Goal: Information Seeking & Learning: Learn about a topic

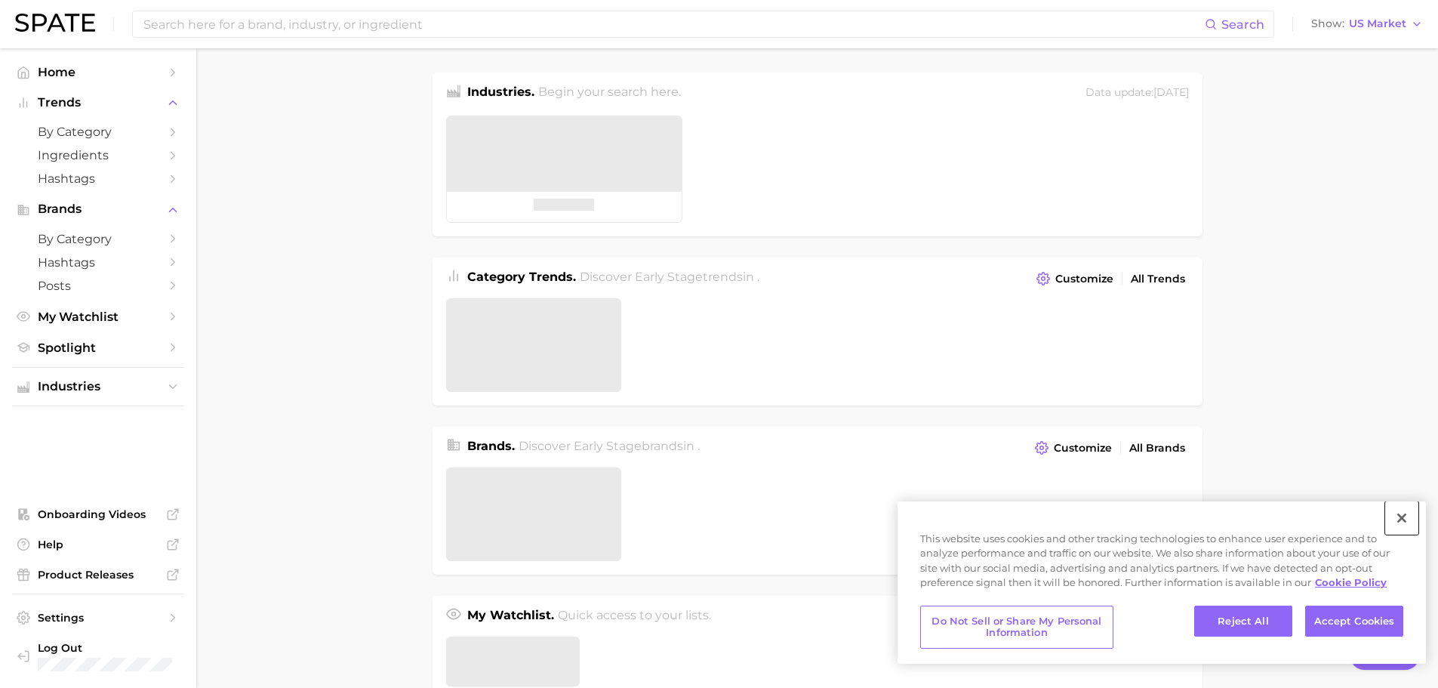
click at [1398, 523] on button "Close" at bounding box center [1401, 517] width 33 height 33
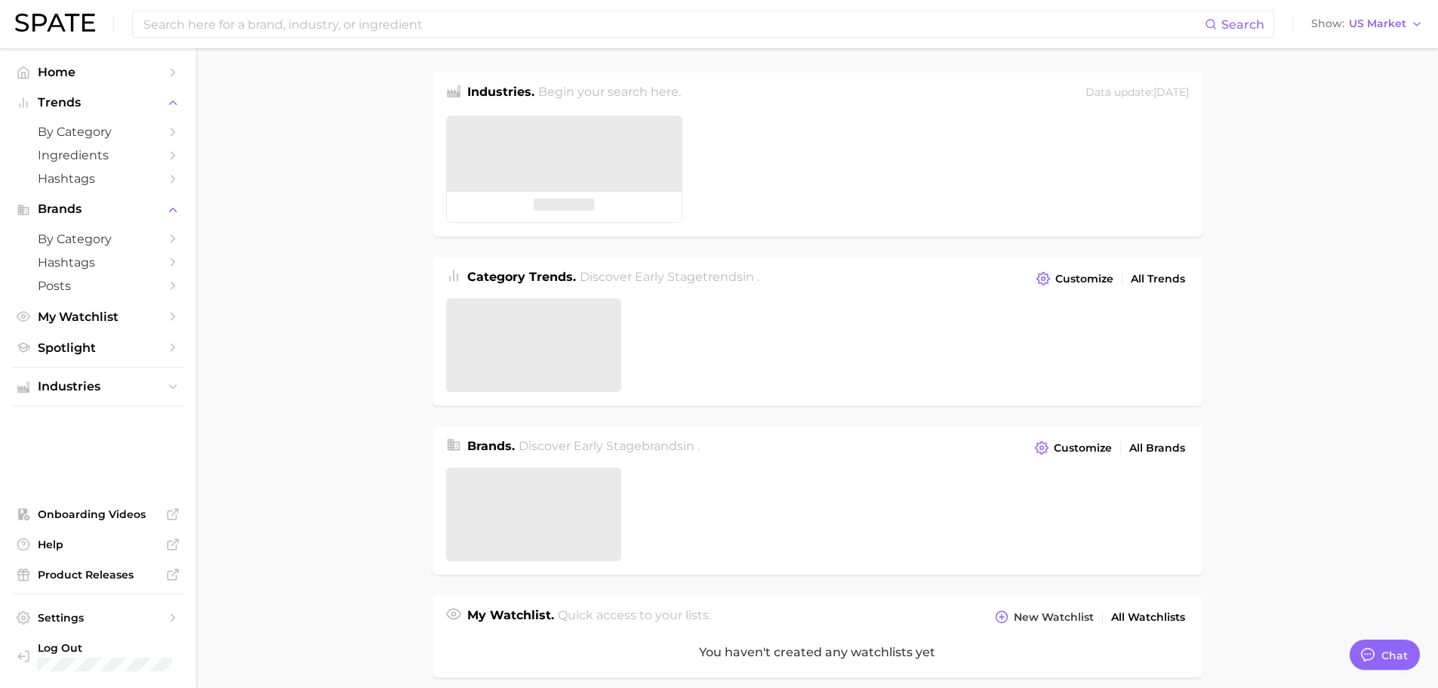
type textarea "x"
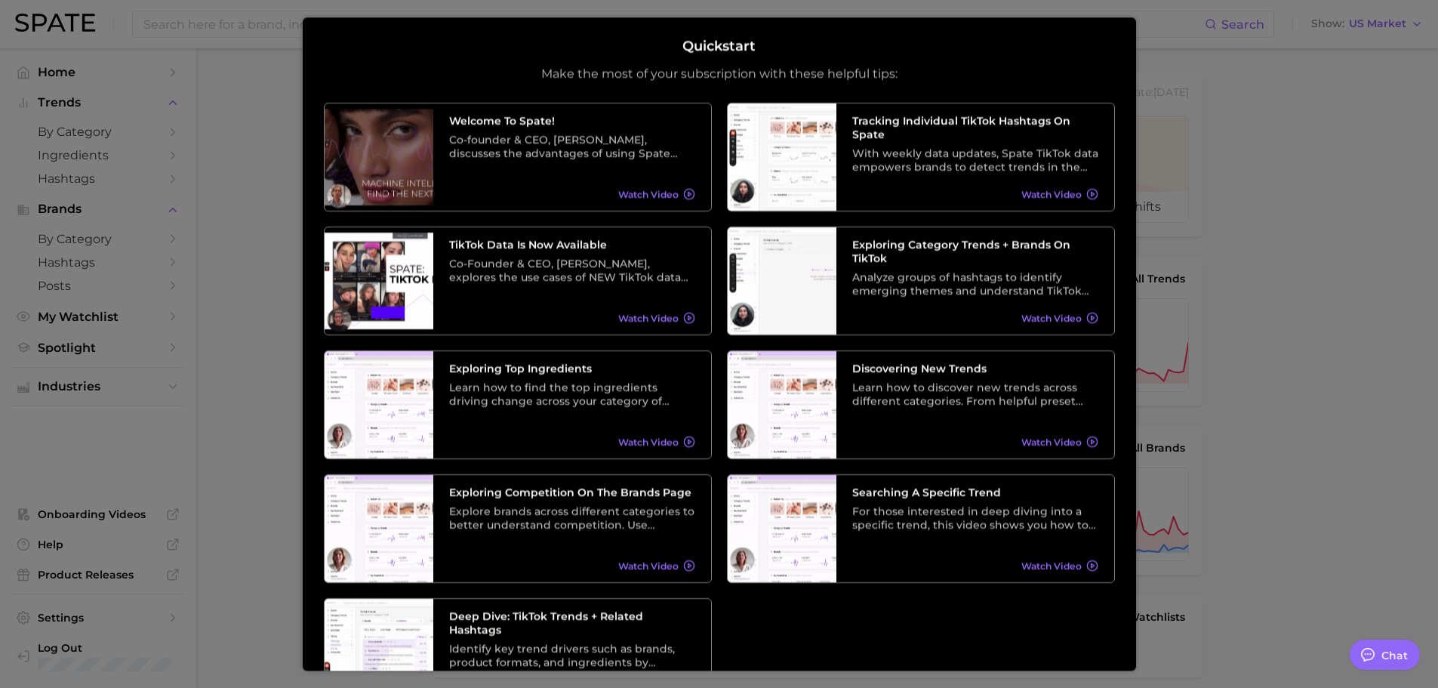
click at [1306, 128] on div at bounding box center [719, 602] width 1438 height 1204
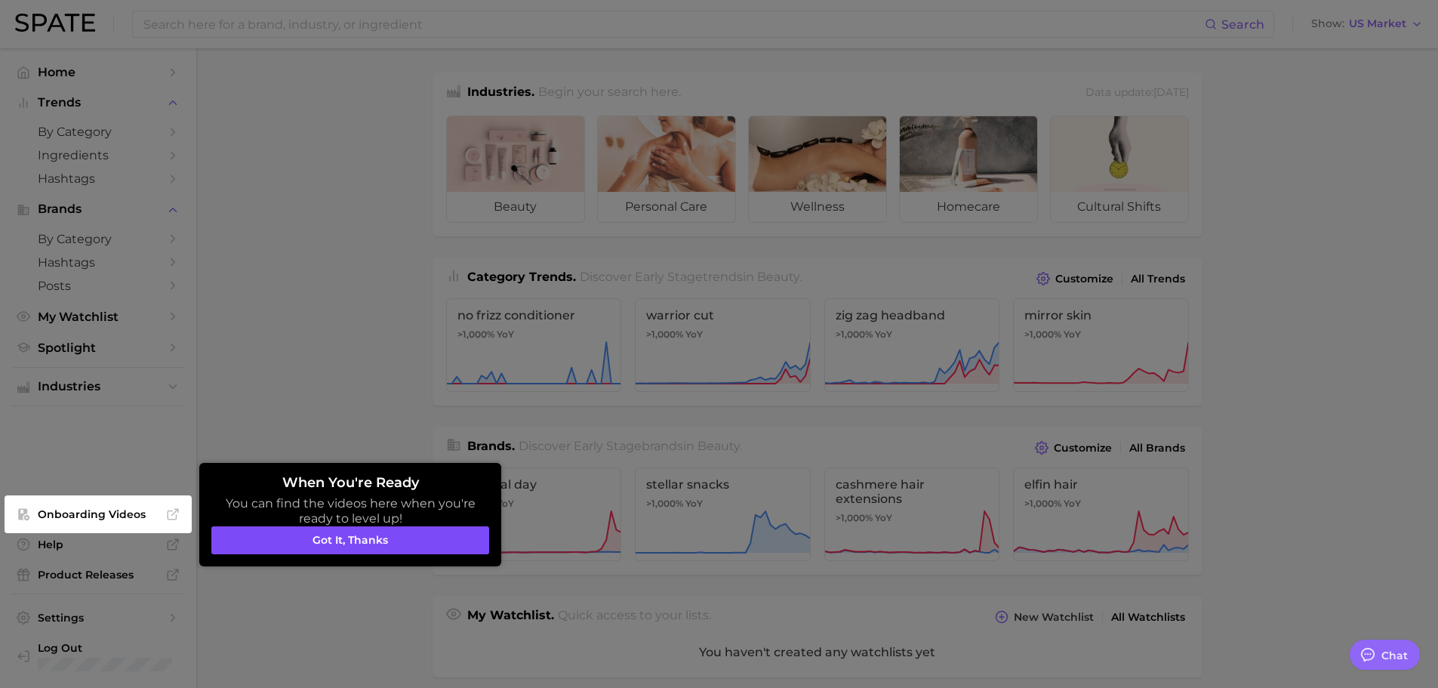
click at [398, 548] on button "Got it, thanks" at bounding box center [350, 540] width 278 height 29
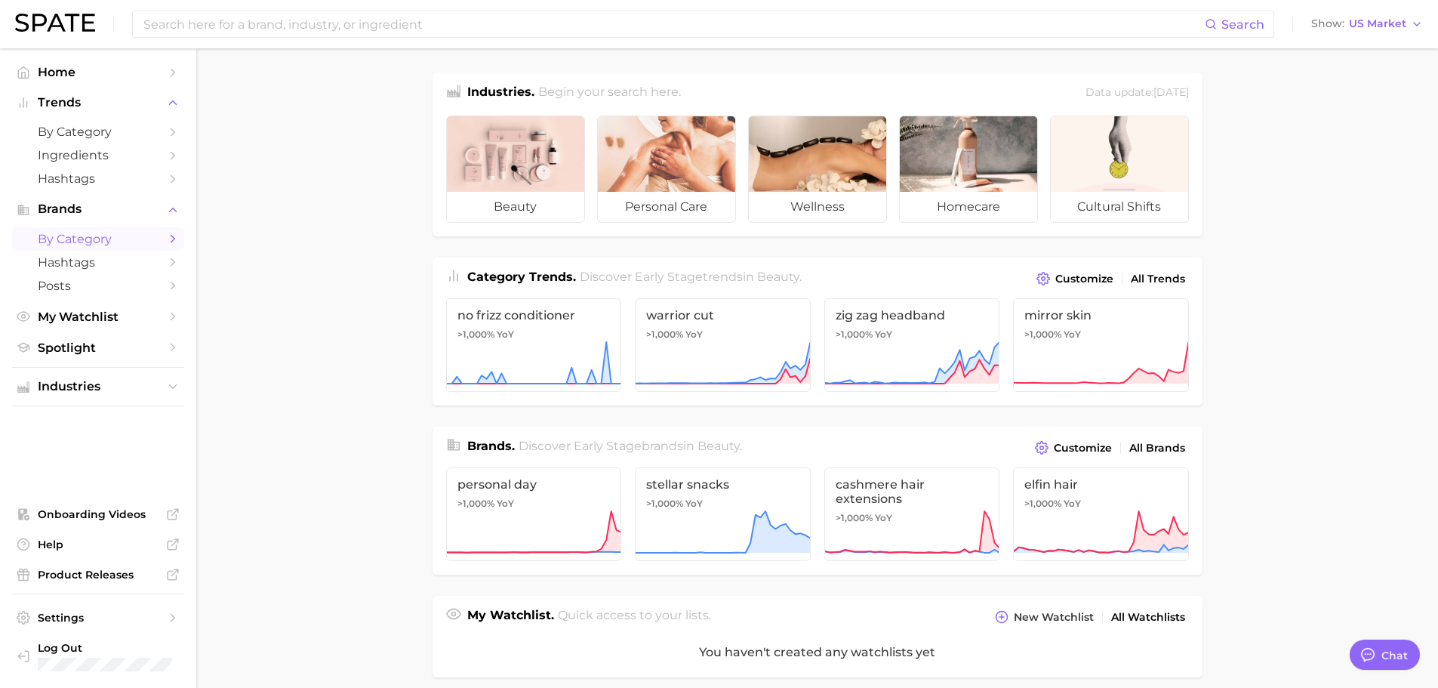
click at [171, 242] on polyline "Sidebar" at bounding box center [173, 238] width 4 height 7
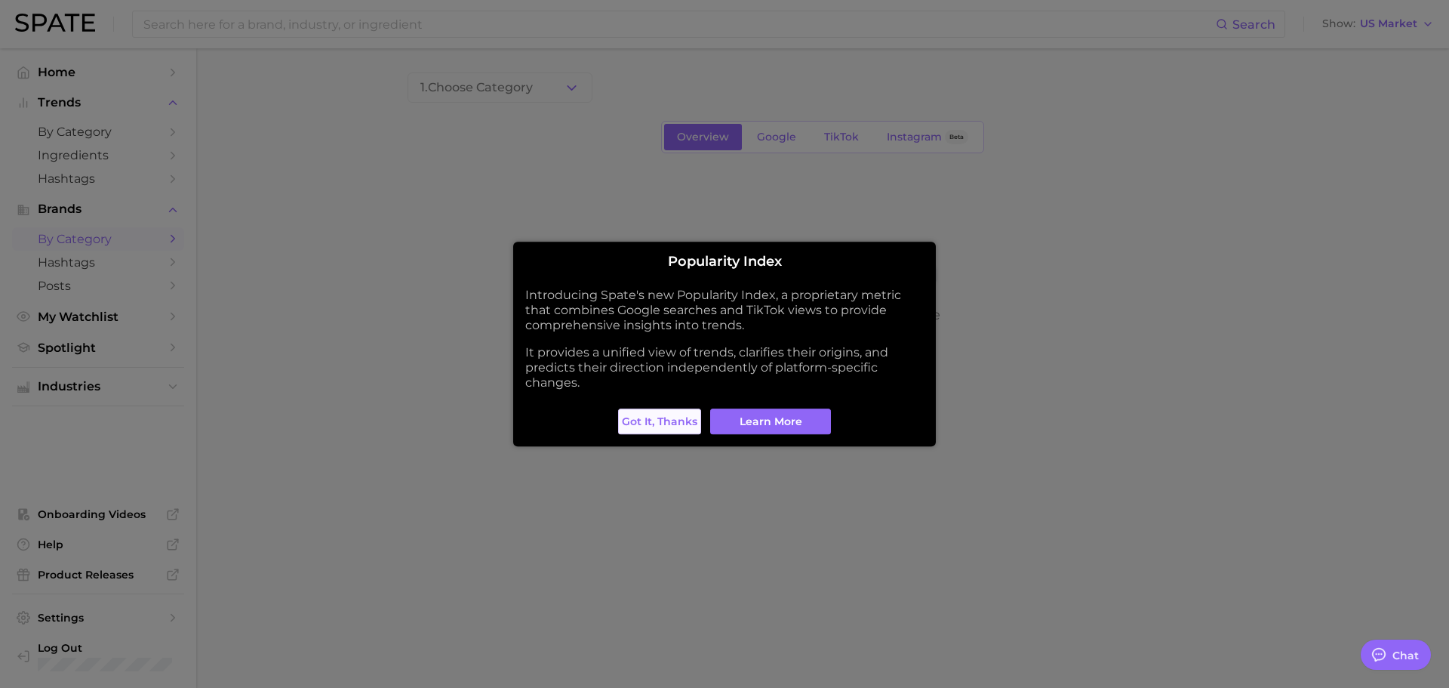
click at [657, 420] on span "Got it, thanks" at bounding box center [659, 421] width 75 height 13
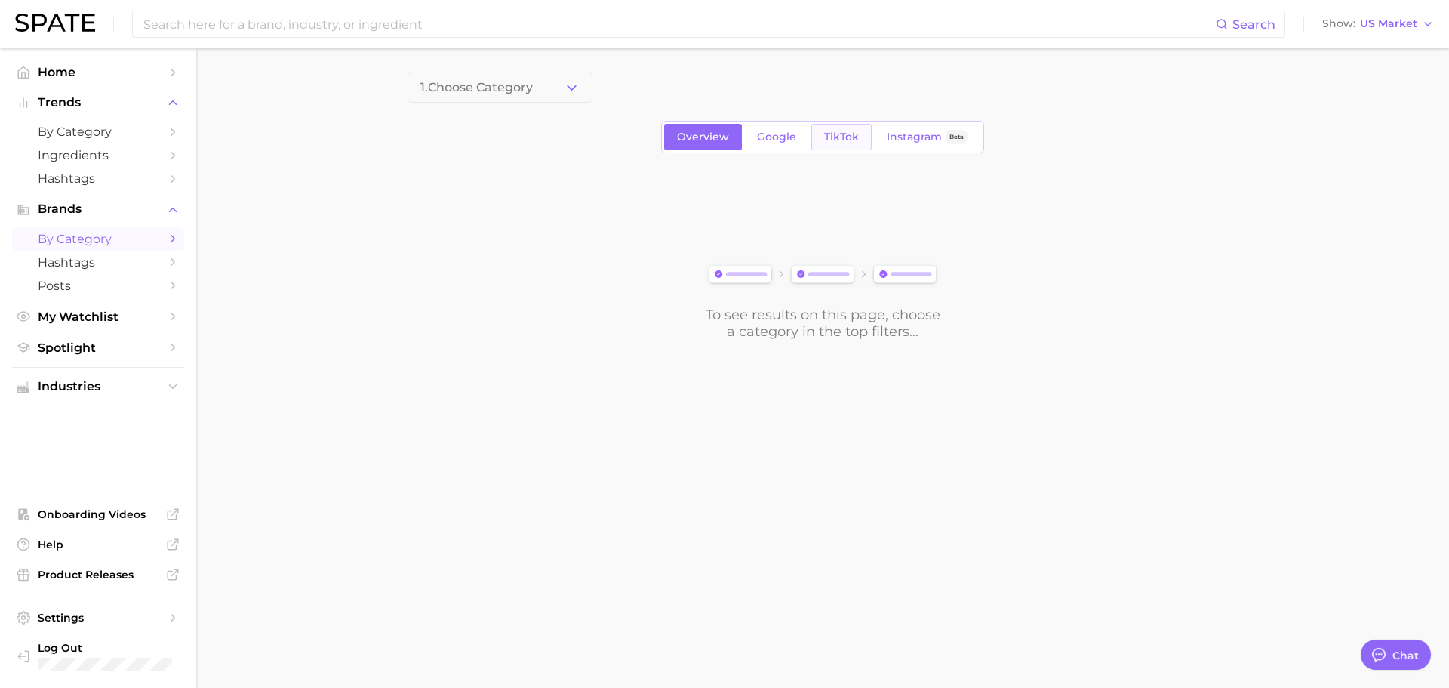
click at [865, 137] on link "TikTok" at bounding box center [841, 137] width 60 height 26
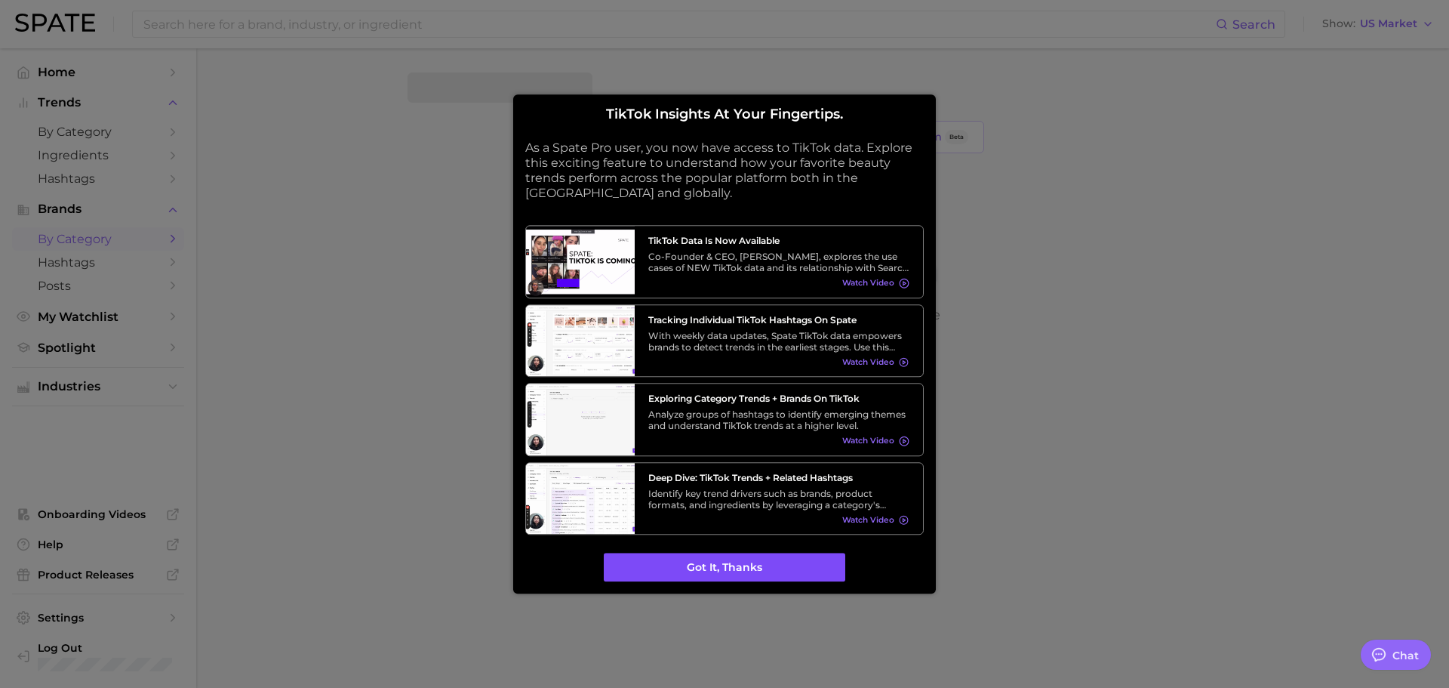
click at [776, 571] on button "Got it, thanks" at bounding box center [725, 567] width 242 height 29
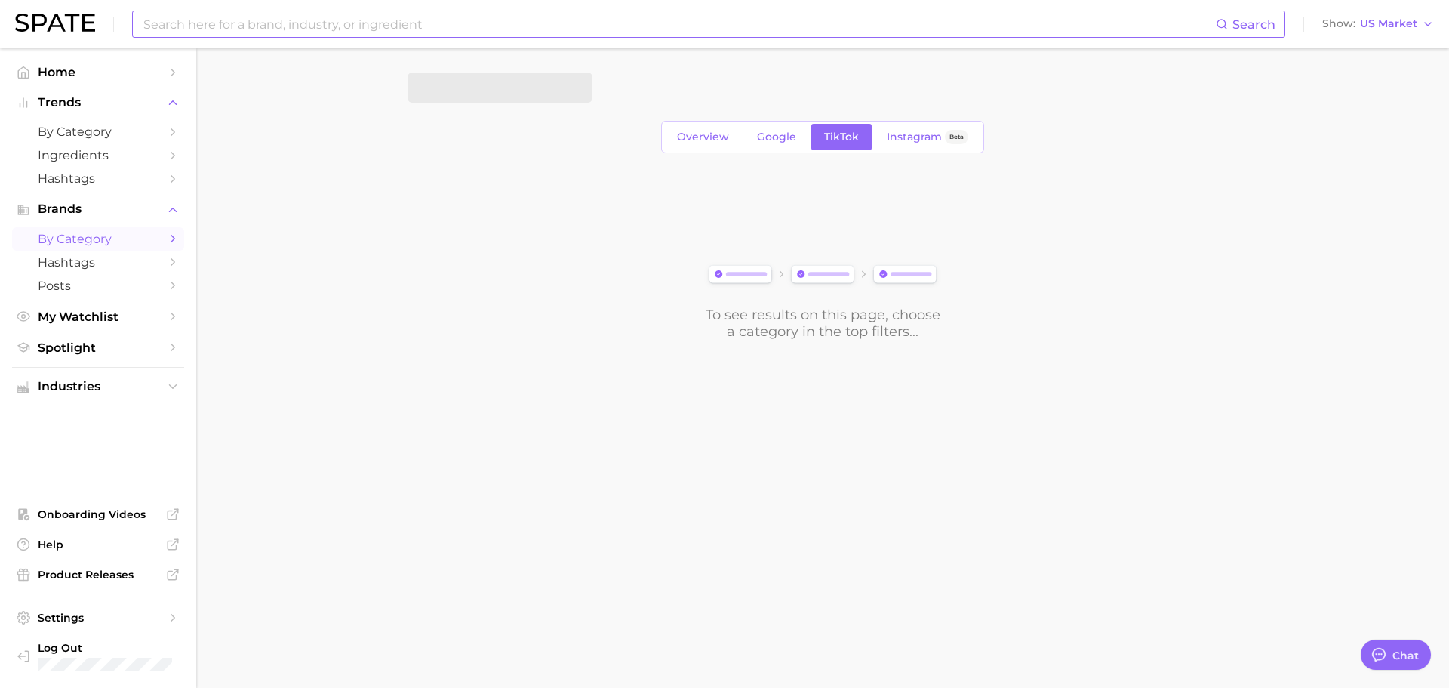
click at [442, 24] on input at bounding box center [679, 24] width 1074 height 26
type input "K-beauty"
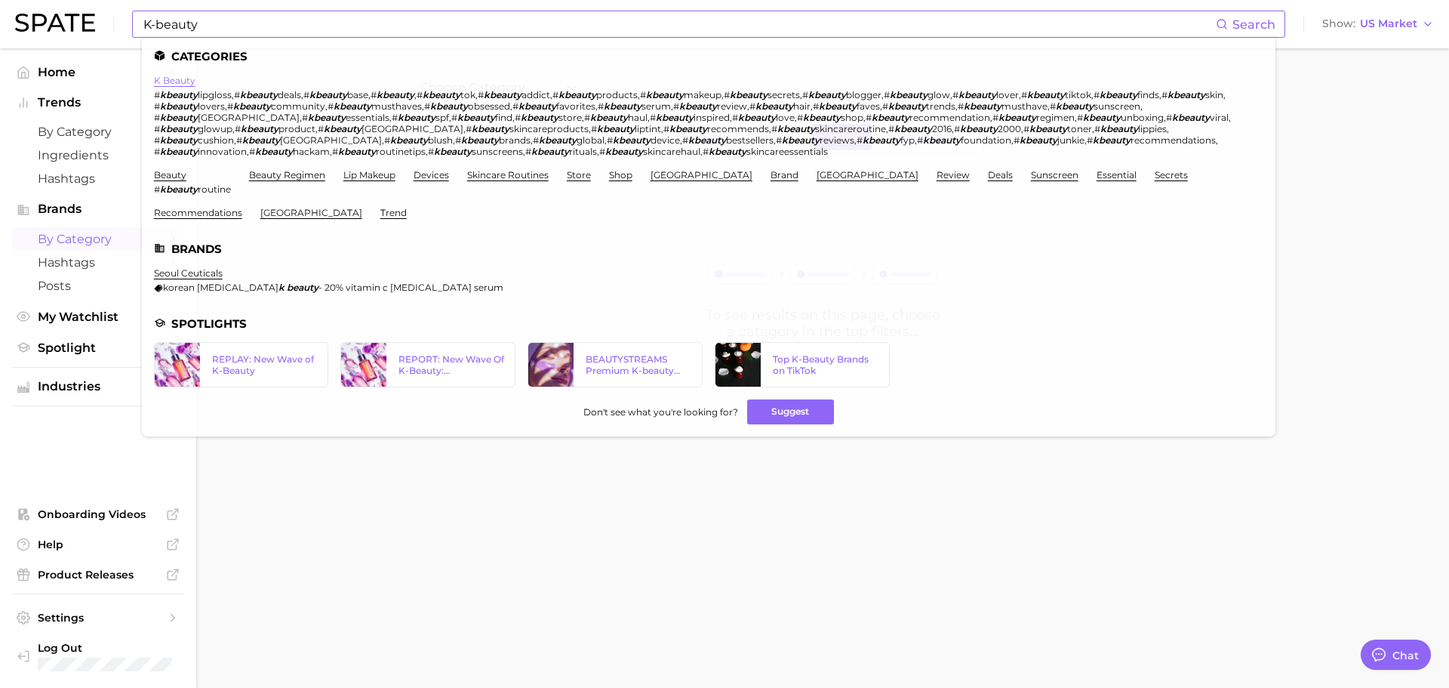
click at [174, 78] on link "k beauty" at bounding box center [175, 80] width 42 height 11
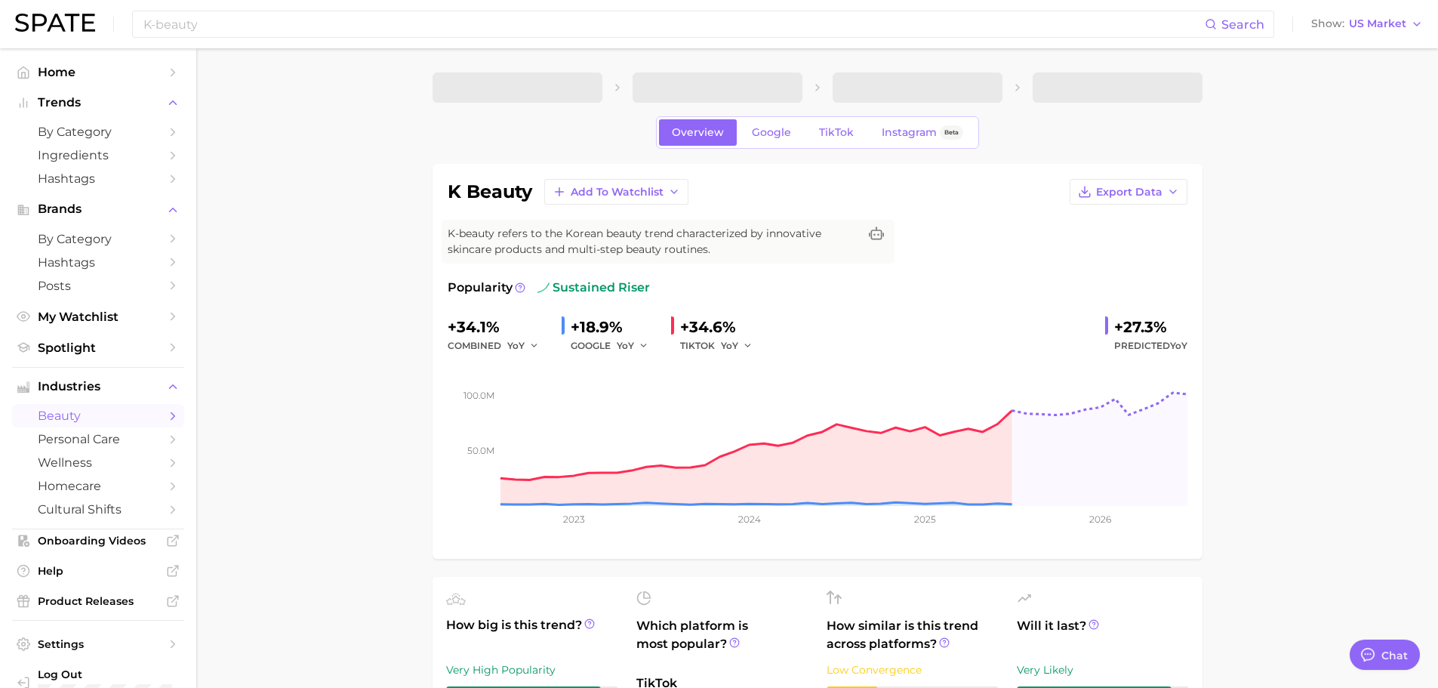
type textarea "x"
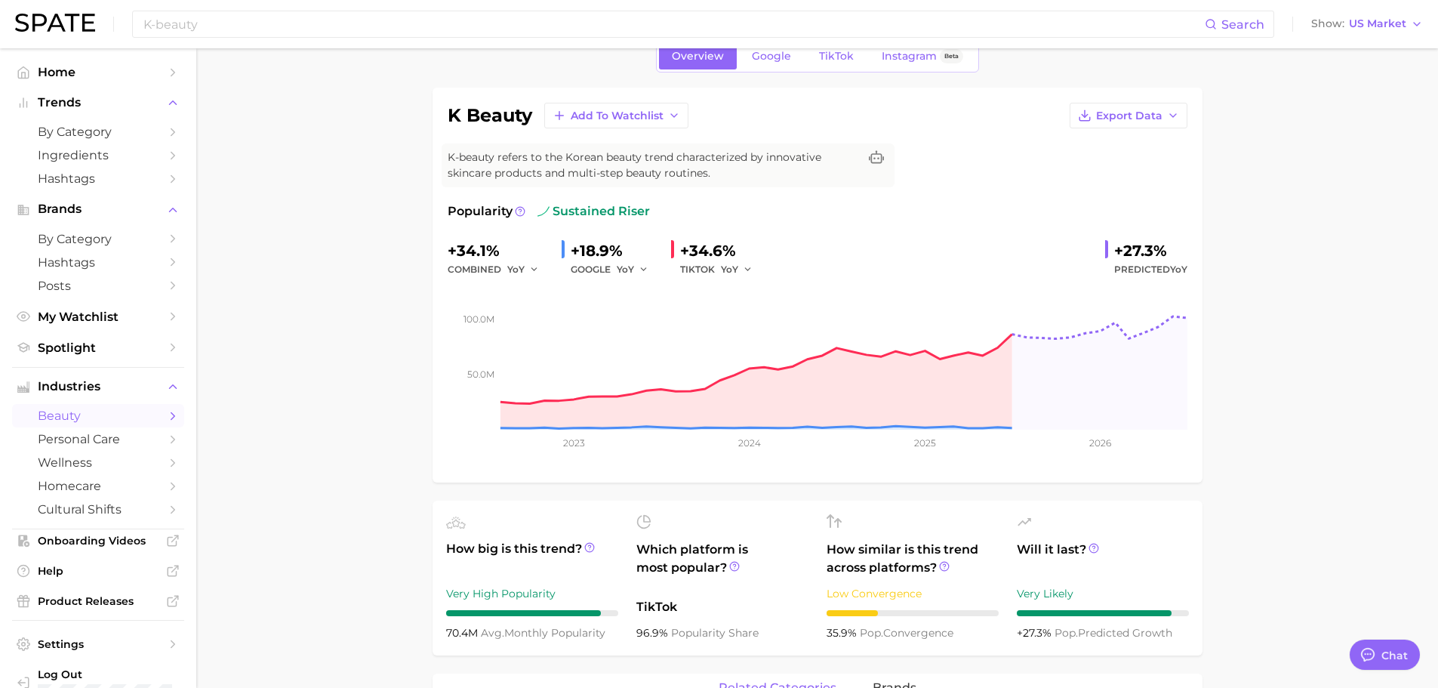
scroll to position [75, 0]
click at [830, 54] on span "TikTok" at bounding box center [836, 57] width 35 height 13
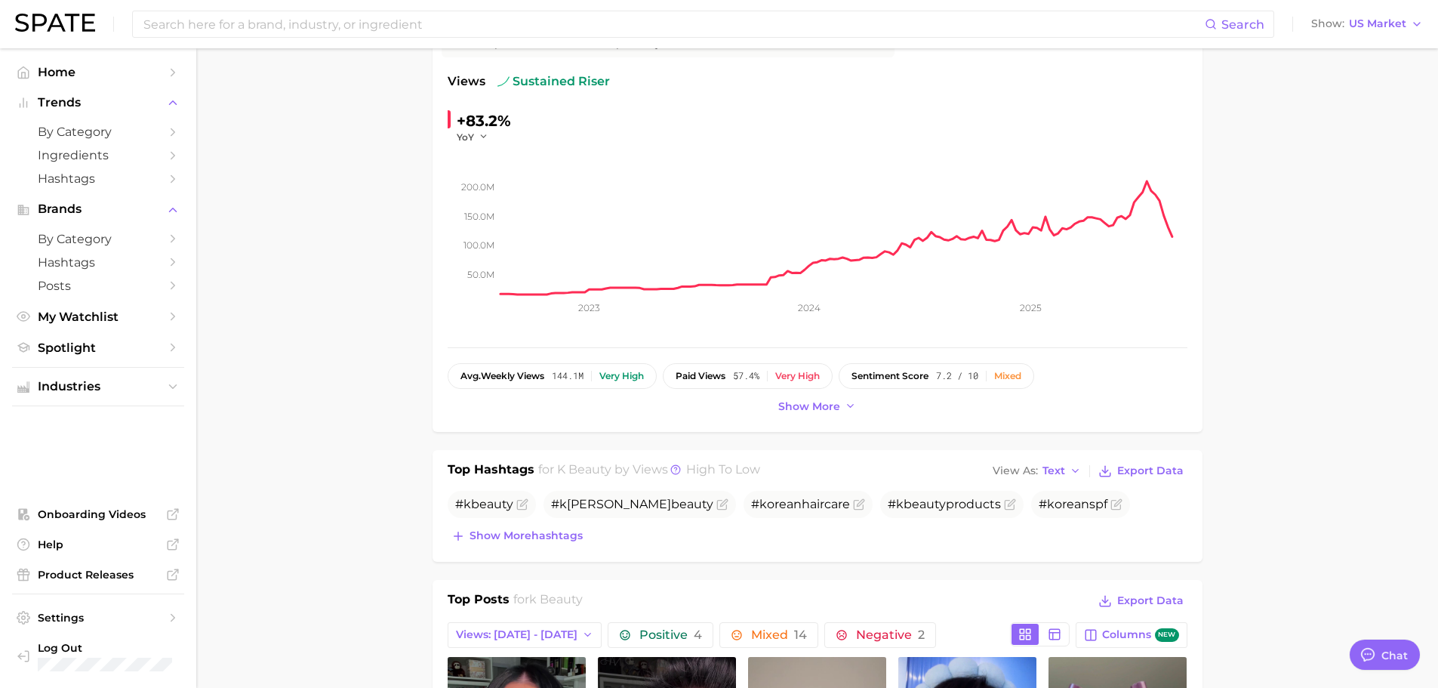
scroll to position [226, 0]
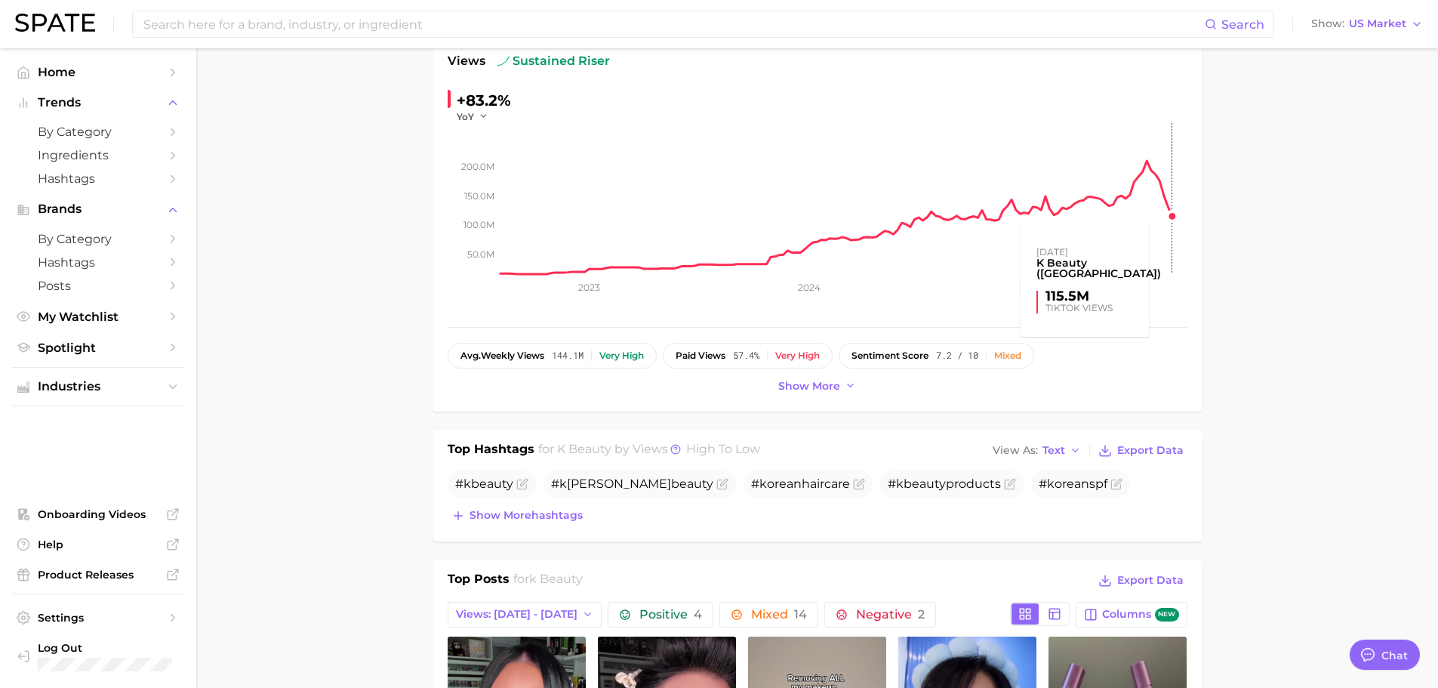
click at [1174, 220] on rect at bounding box center [843, 198] width 687 height 151
click at [1172, 212] on rect at bounding box center [843, 198] width 687 height 151
click at [1152, 177] on rect at bounding box center [843, 198] width 687 height 151
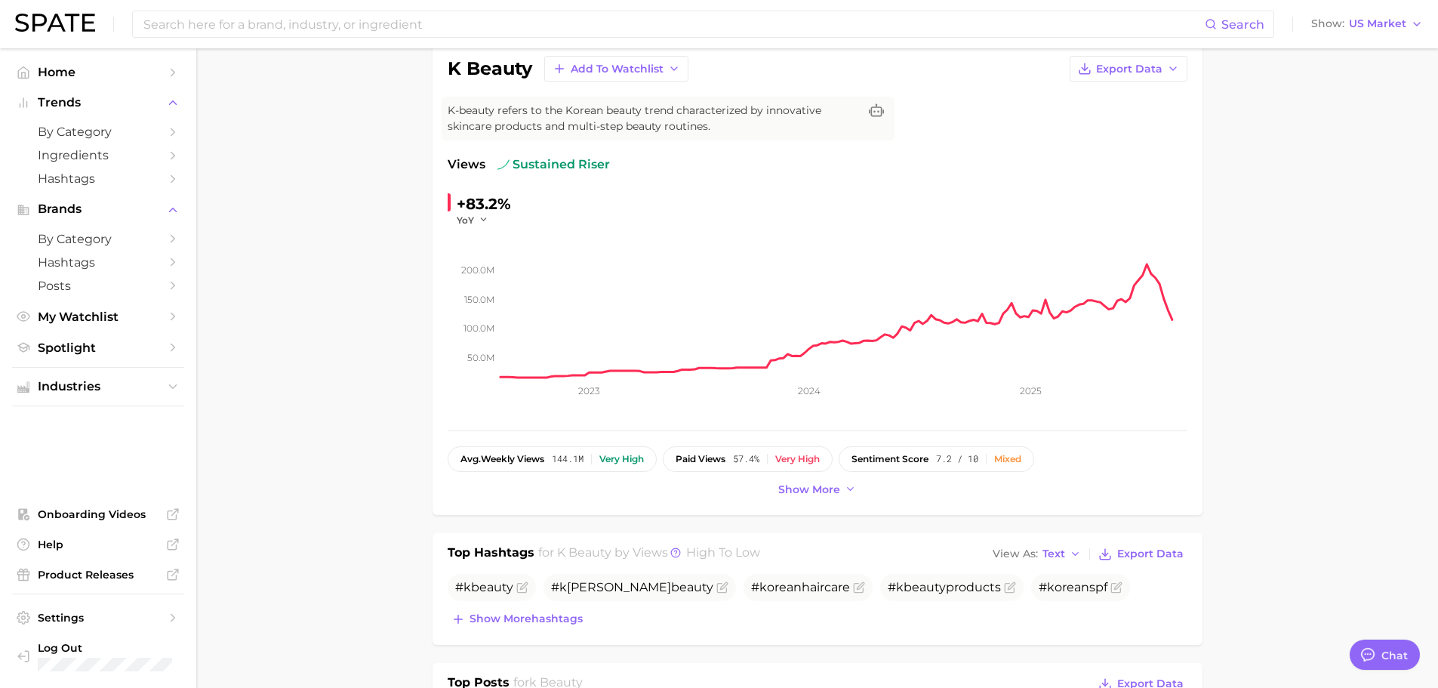
scroll to position [75, 0]
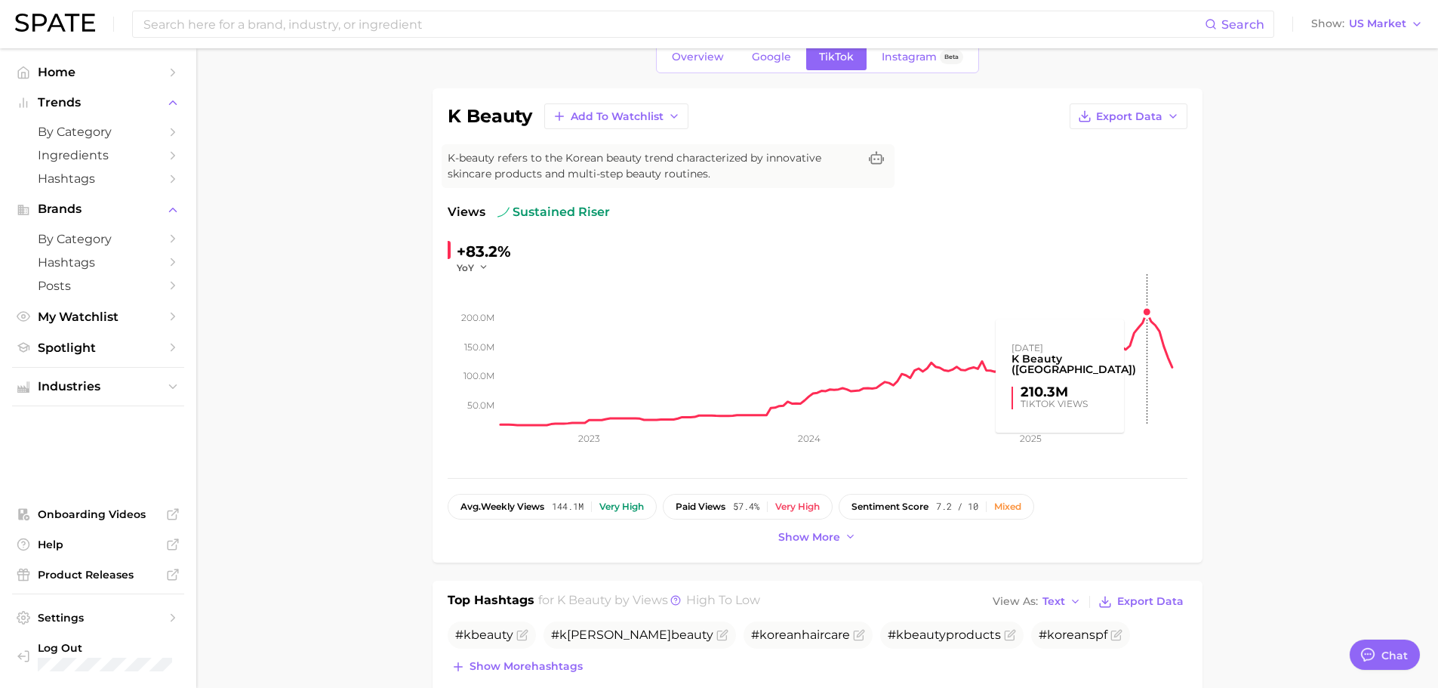
click at [1149, 312] on rect at bounding box center [843, 349] width 687 height 151
click at [1148, 313] on rect at bounding box center [843, 349] width 687 height 151
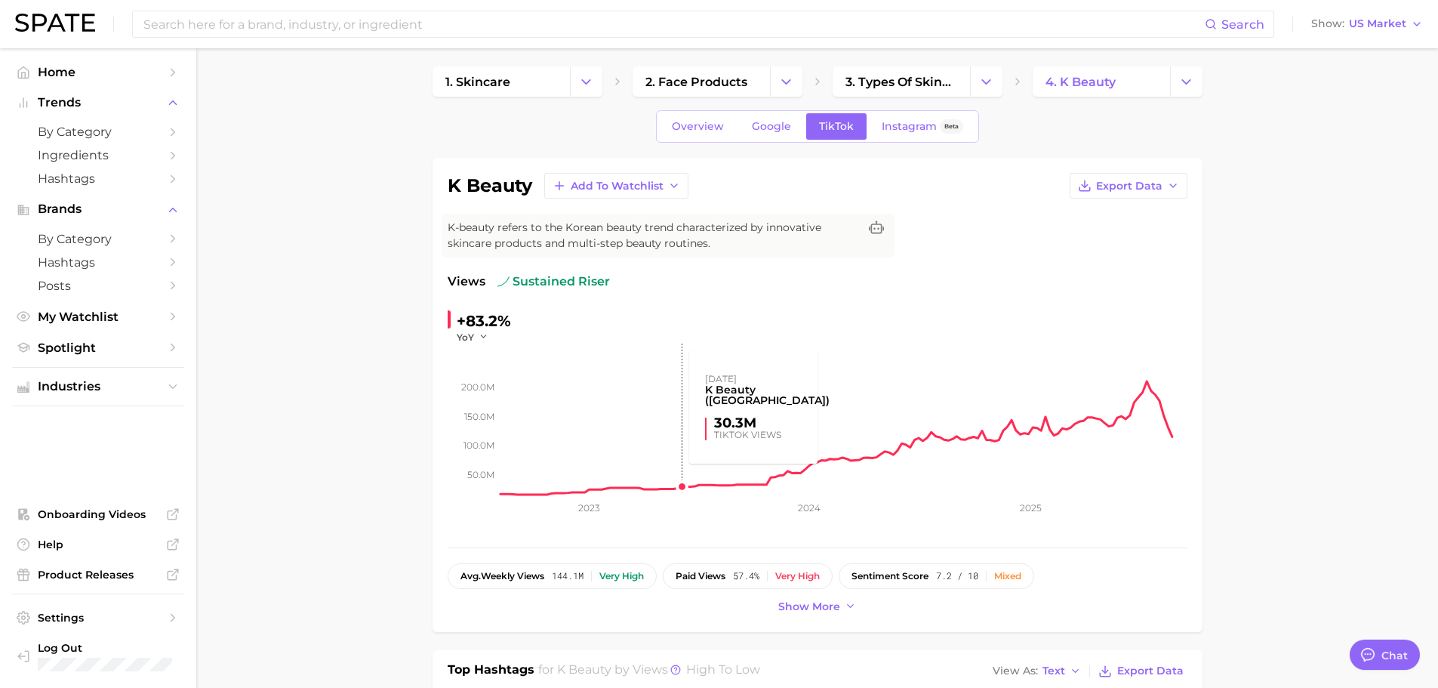
scroll to position [0, 0]
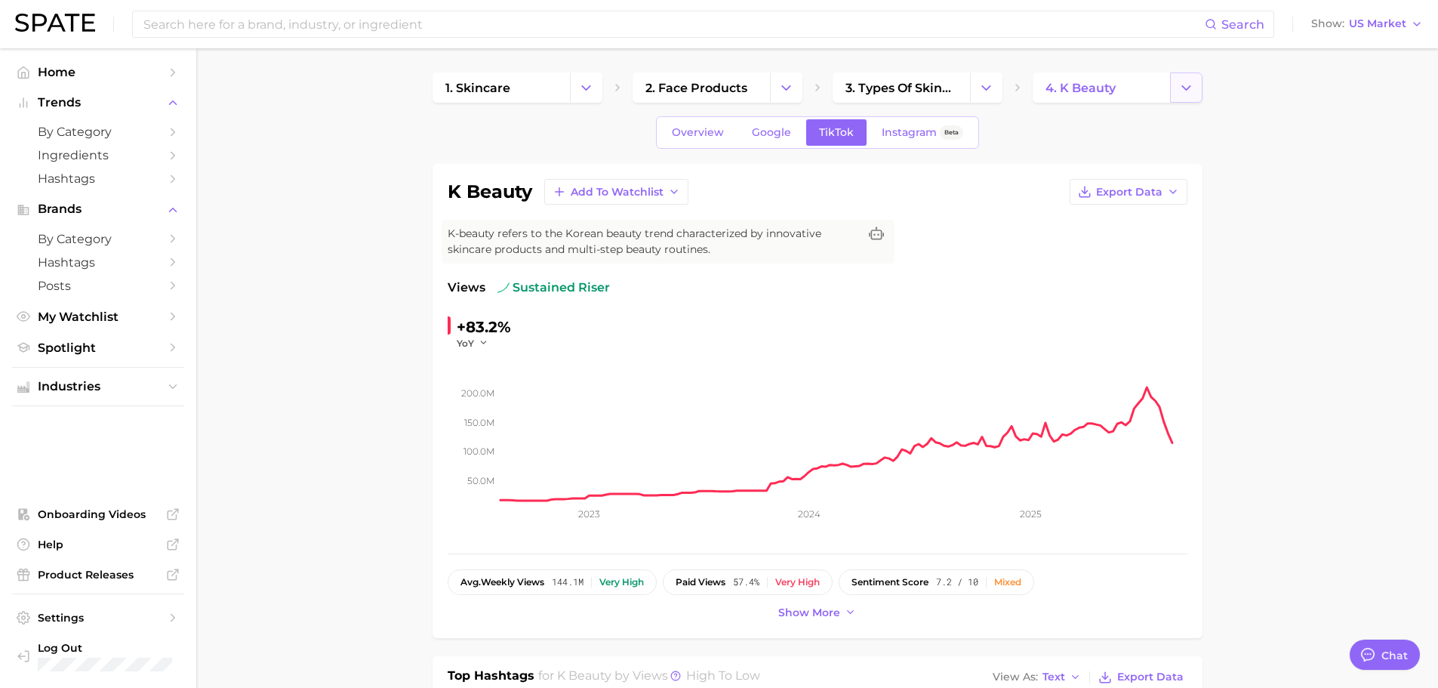
click at [1186, 87] on icon "Change Category" at bounding box center [1186, 88] width 16 height 16
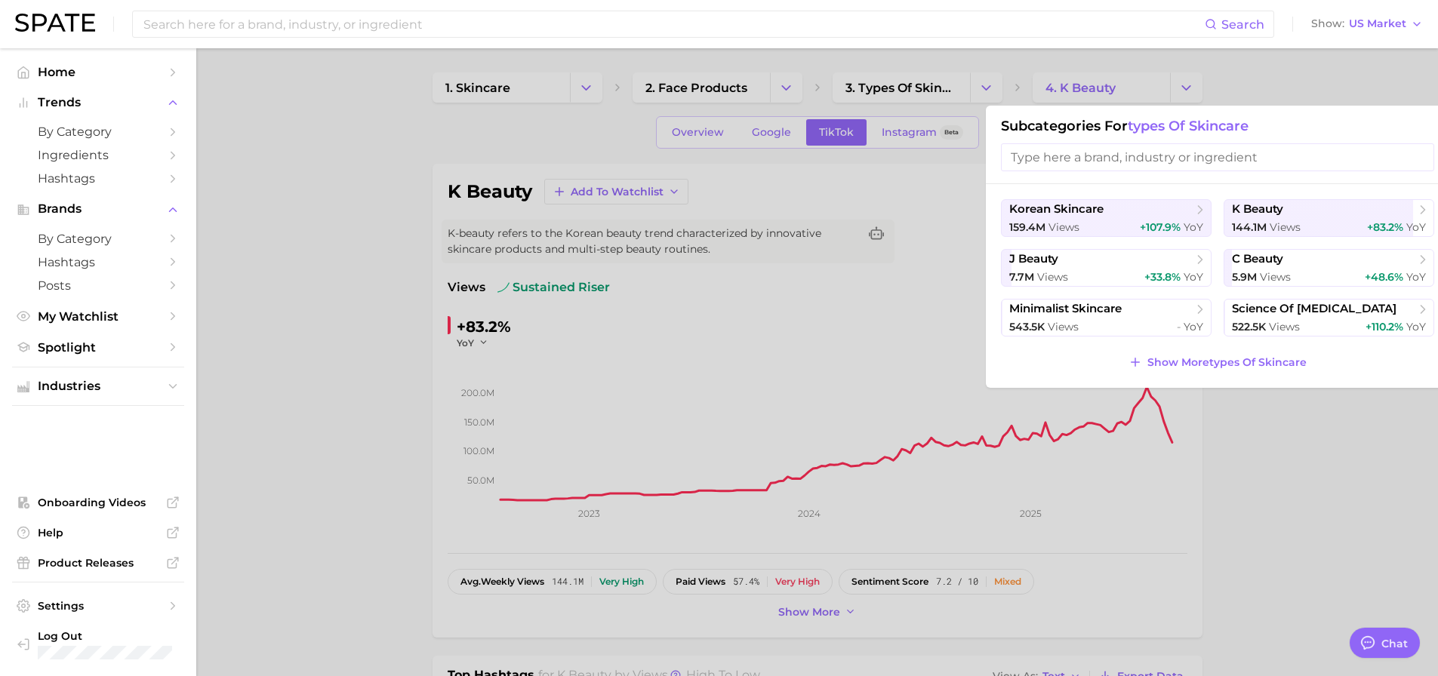
click at [1192, 160] on input "search" at bounding box center [1217, 157] width 433 height 28
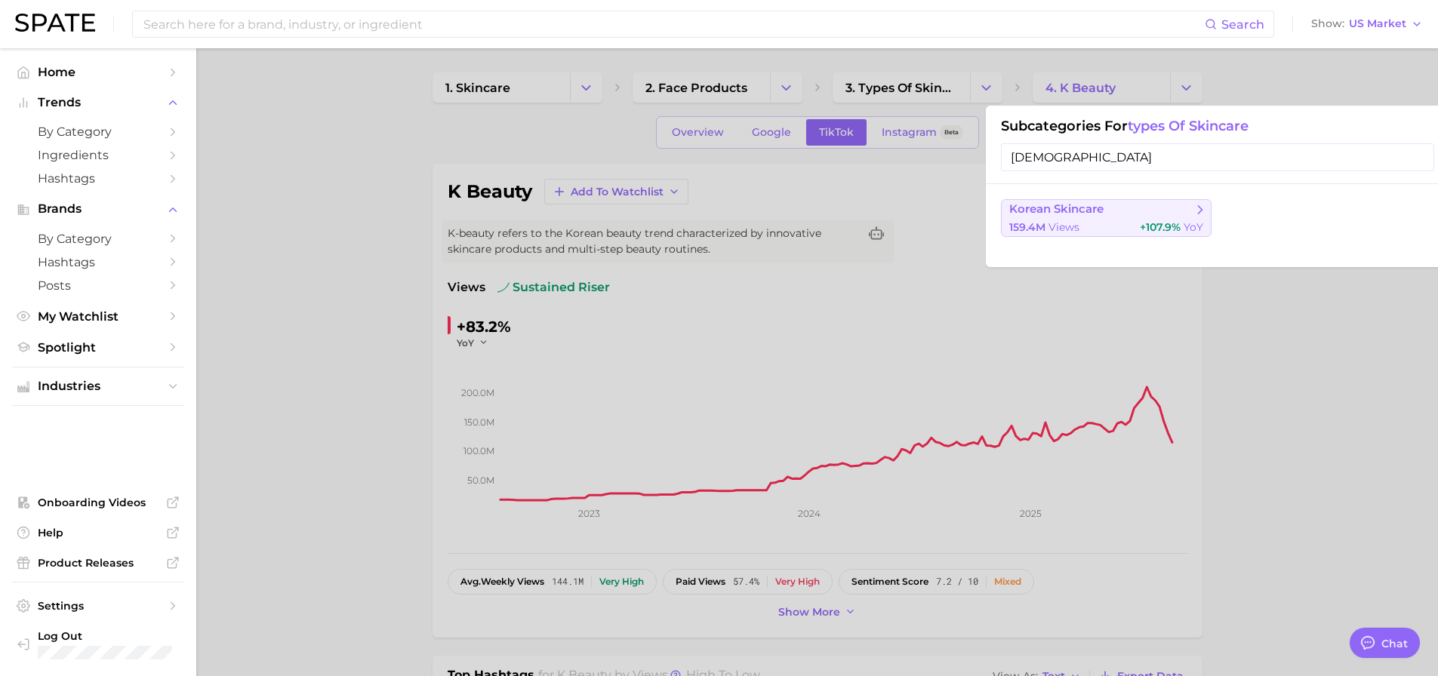
type input "[DEMOGRAPHIC_DATA]"
click at [1112, 214] on span "korean skincare" at bounding box center [1100, 209] width 183 height 15
